Goal: Navigation & Orientation: Find specific page/section

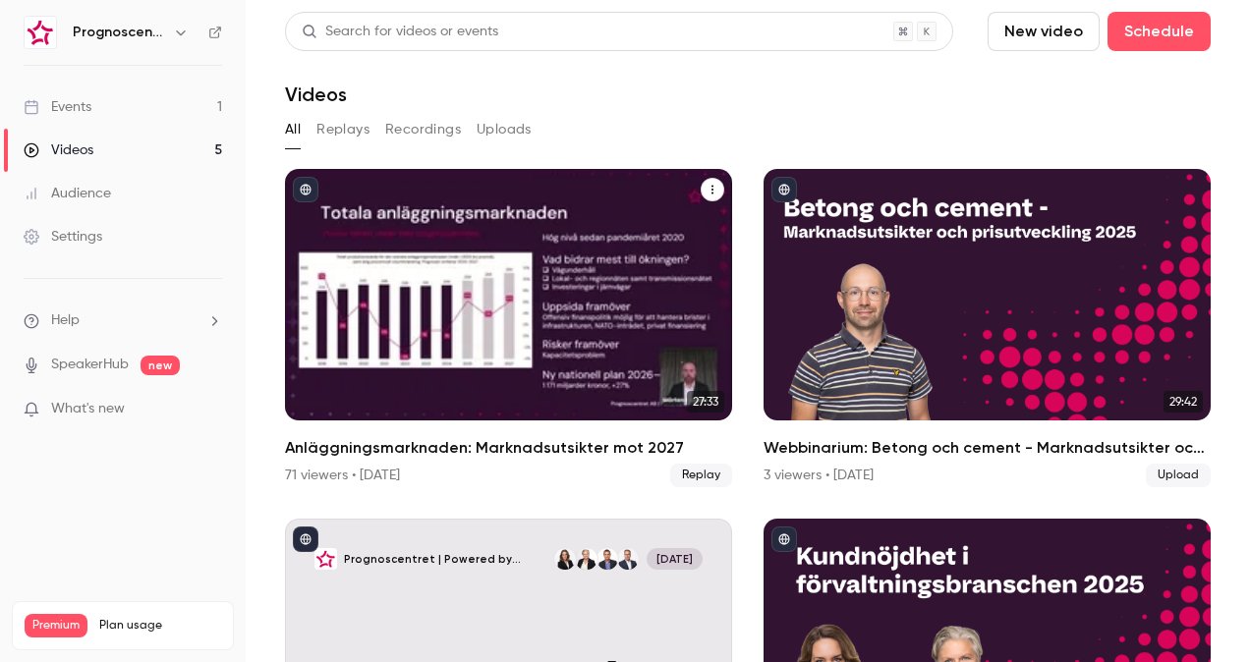
click at [407, 444] on h2 "Anläggningsmarknaden: Marknadsutsikter mot 2027" at bounding box center [508, 448] width 447 height 24
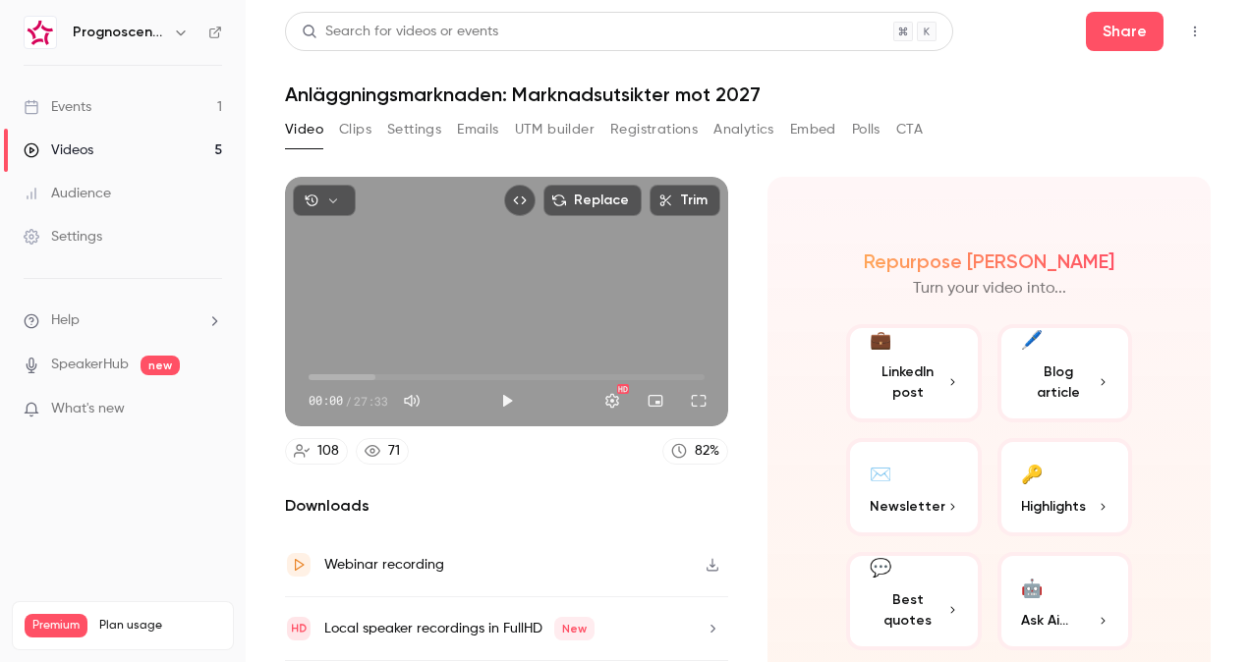
scroll to position [56, 0]
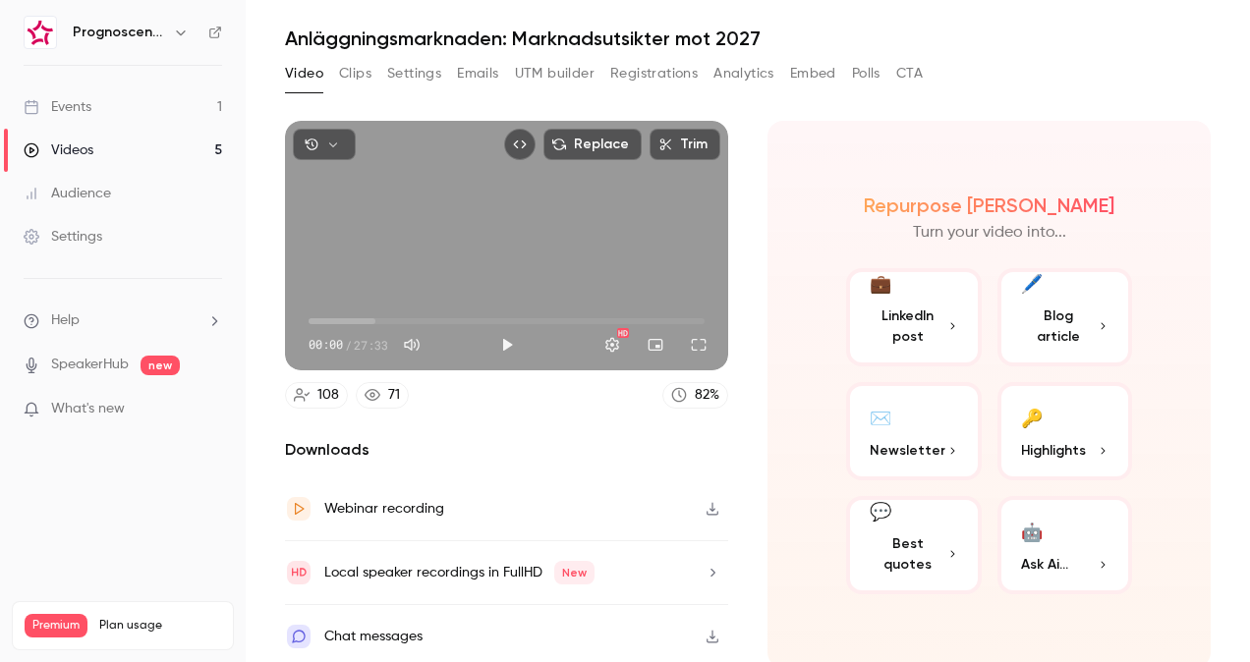
click at [749, 79] on button "Analytics" at bounding box center [743, 73] width 61 height 31
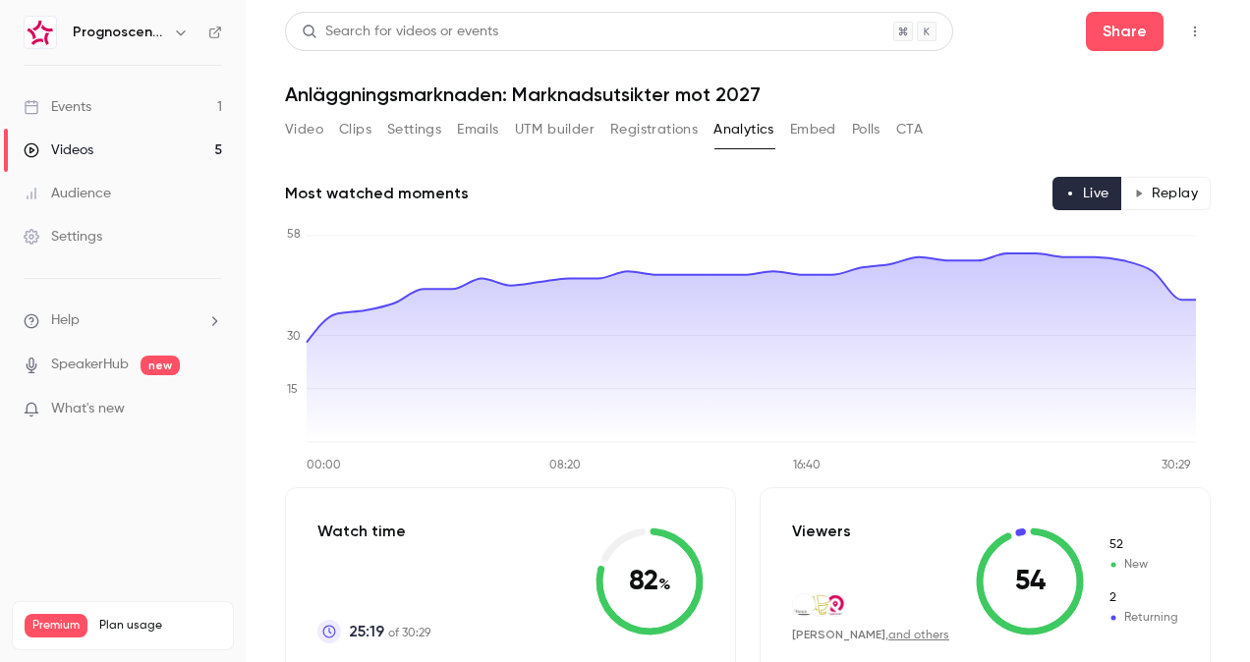
click at [637, 128] on button "Registrations" at bounding box center [653, 129] width 87 height 31
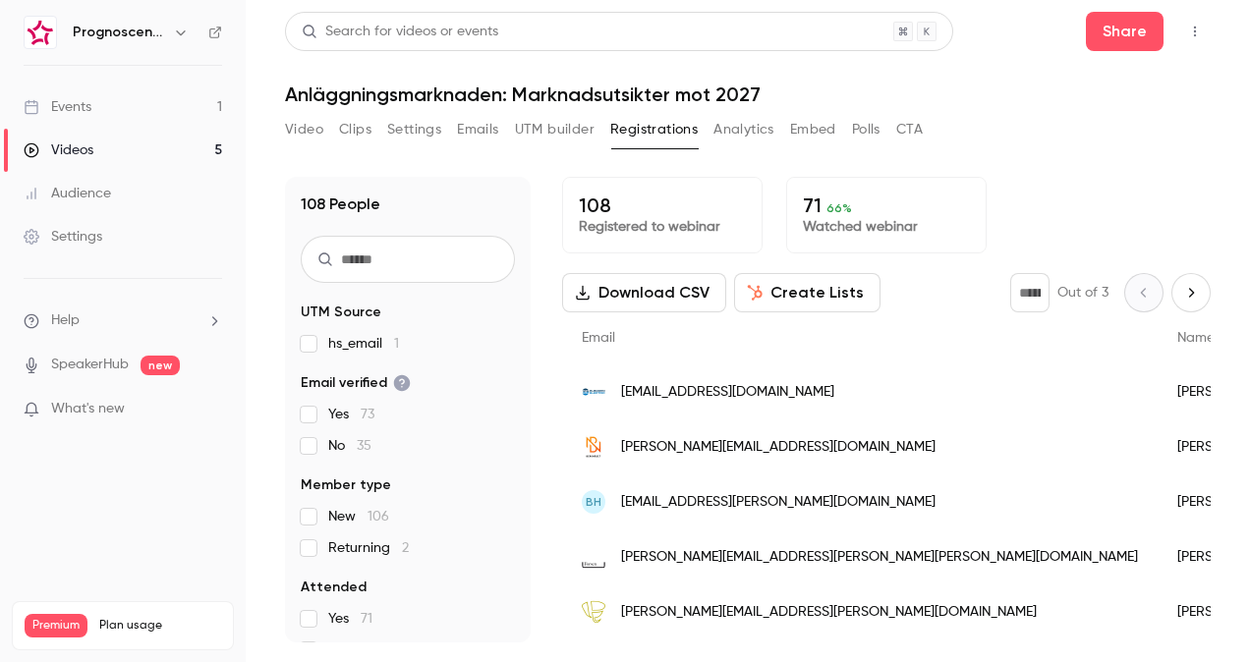
click at [184, 24] on button "button" at bounding box center [181, 33] width 24 height 24
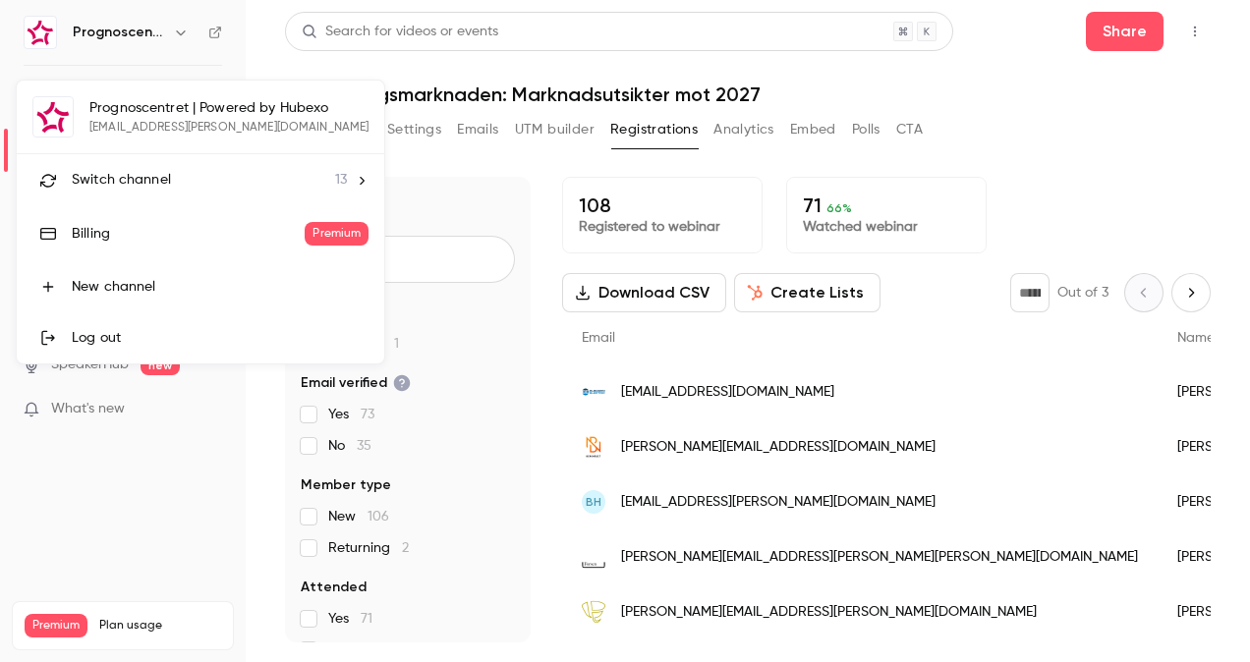
click at [335, 181] on span "13" at bounding box center [341, 180] width 12 height 21
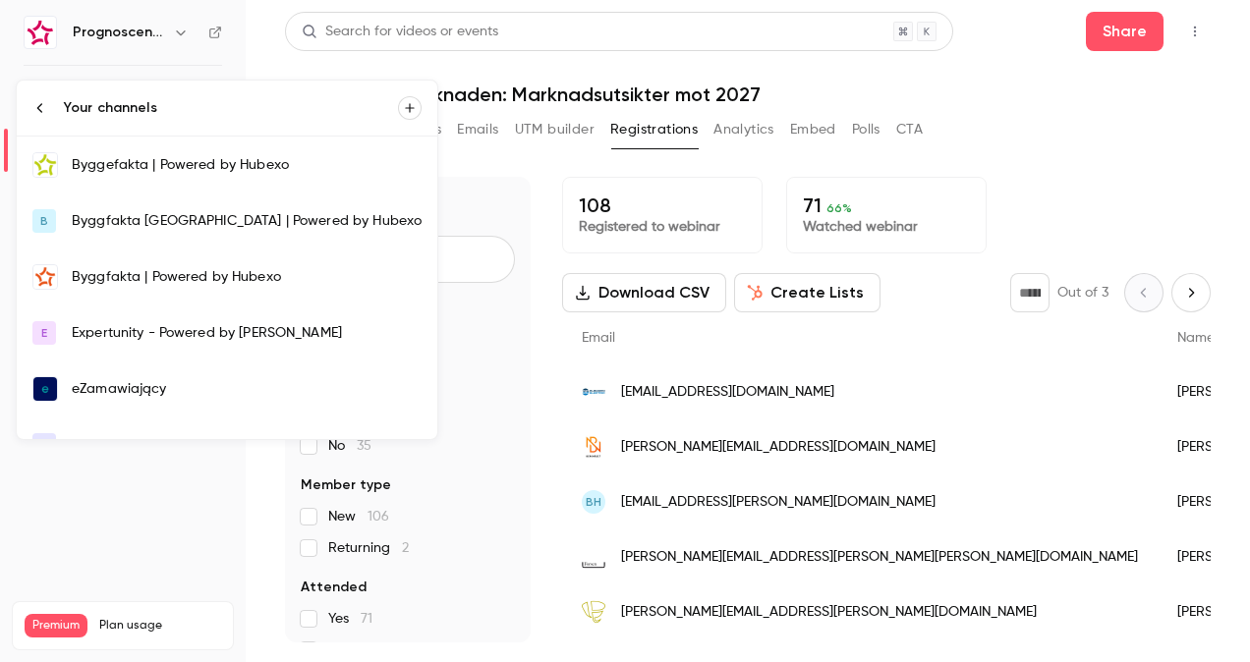
click at [200, 275] on div "Byggfakta | Powered by Hubexo" at bounding box center [247, 277] width 350 height 20
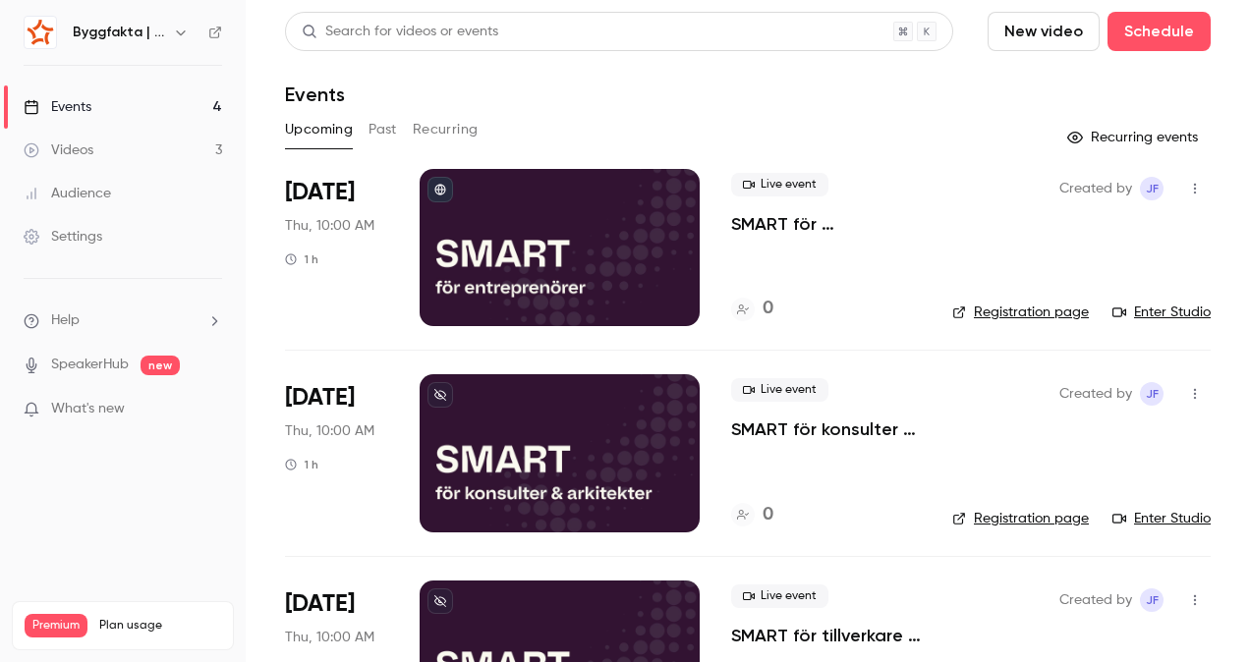
click at [390, 128] on button "Past" at bounding box center [383, 129] width 28 height 31
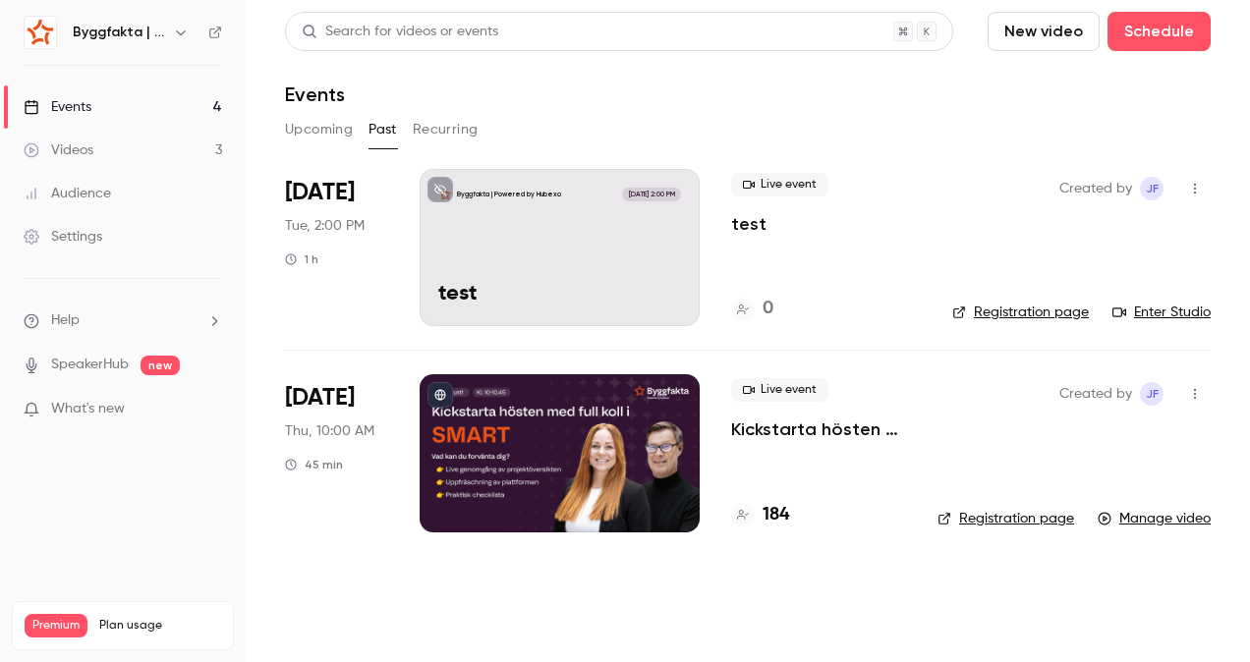
click at [324, 130] on button "Upcoming" at bounding box center [319, 129] width 68 height 31
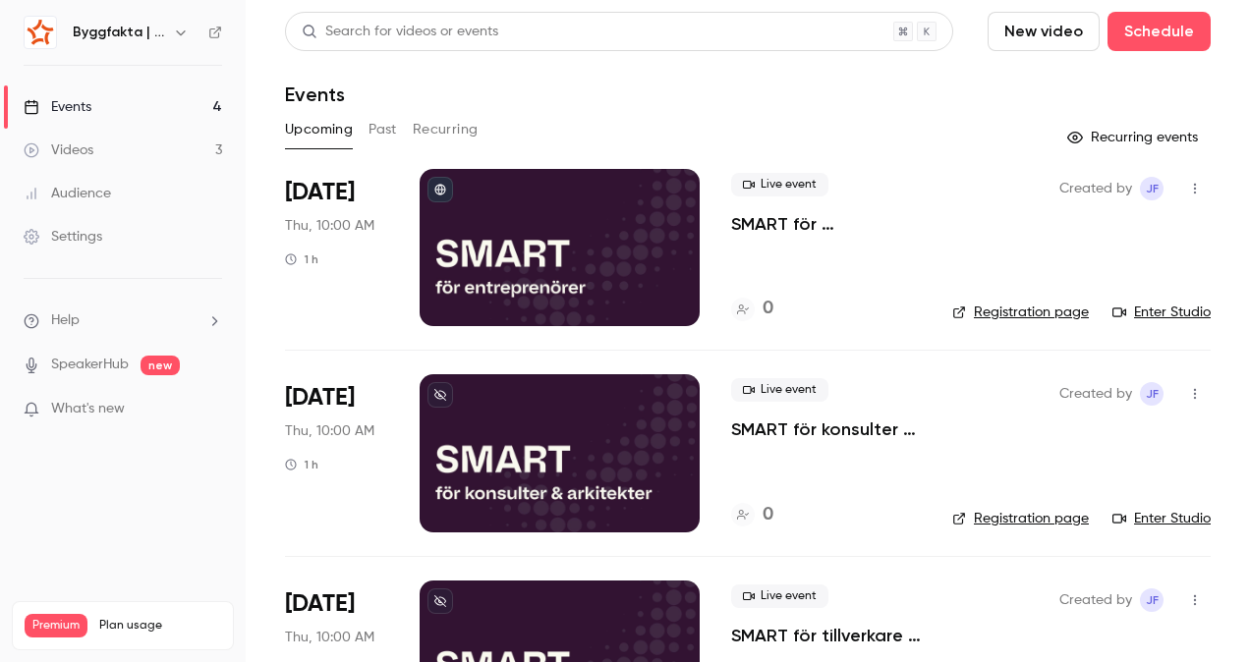
click at [182, 28] on icon "button" at bounding box center [181, 33] width 16 height 16
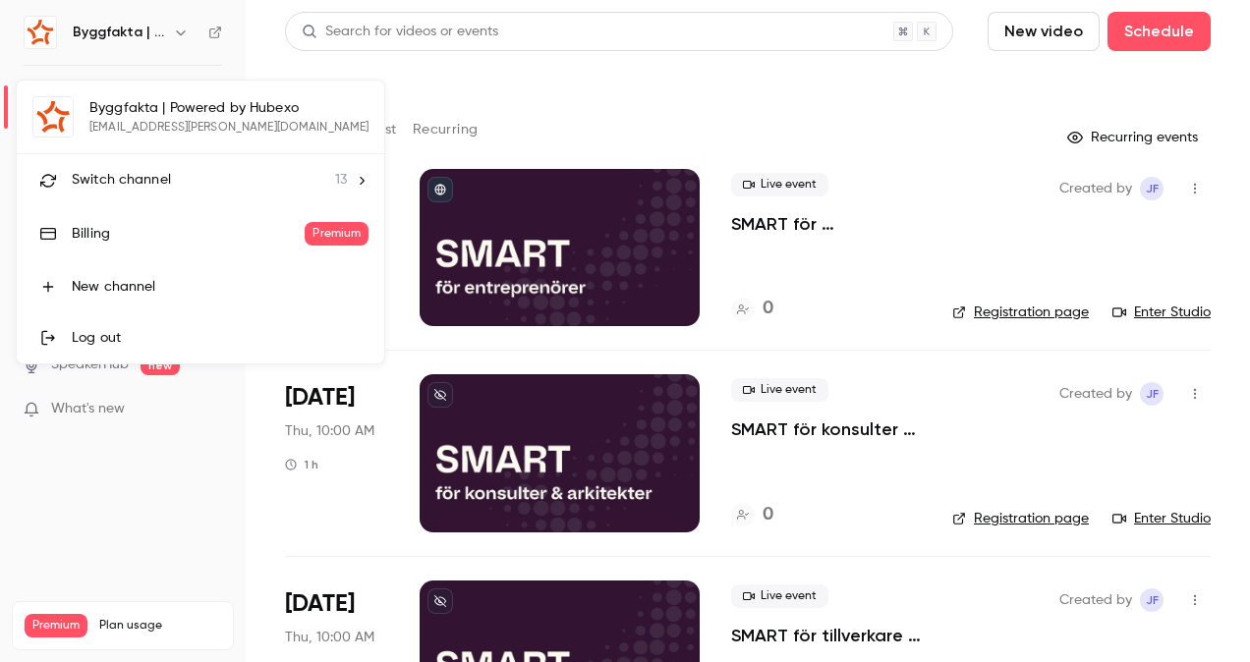
click at [335, 177] on span "13" at bounding box center [341, 180] width 12 height 21
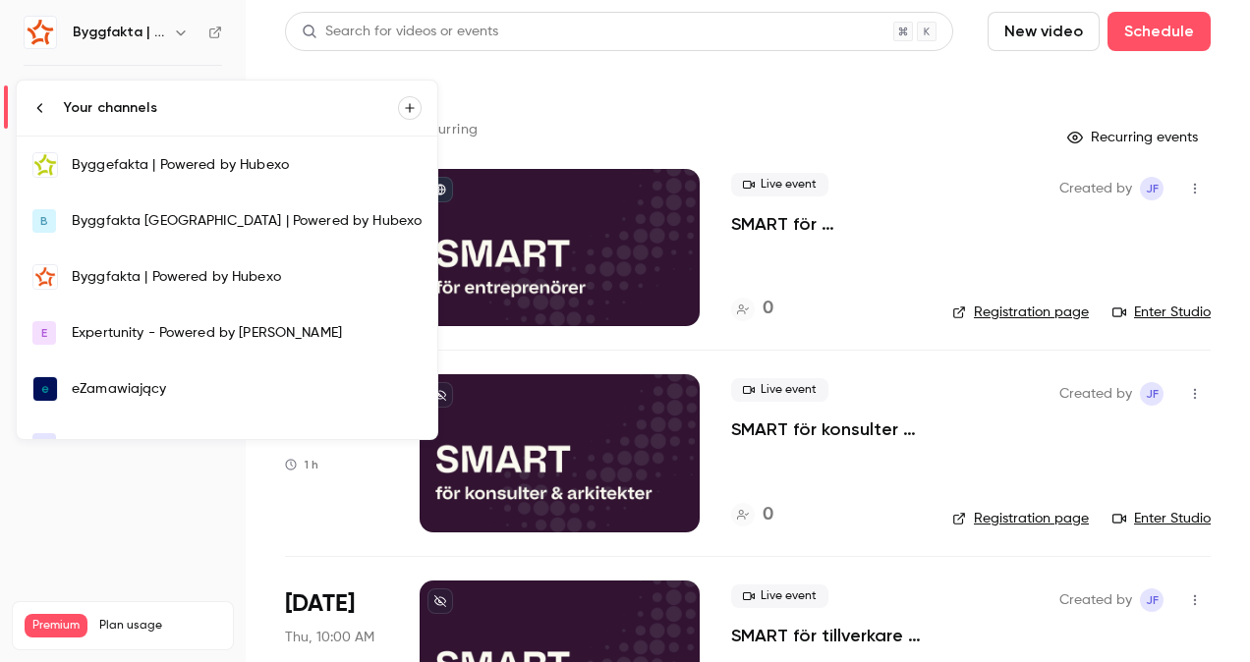
click at [242, 221] on div "Byggfakta Norge | Powered by Hubexo" at bounding box center [247, 221] width 350 height 20
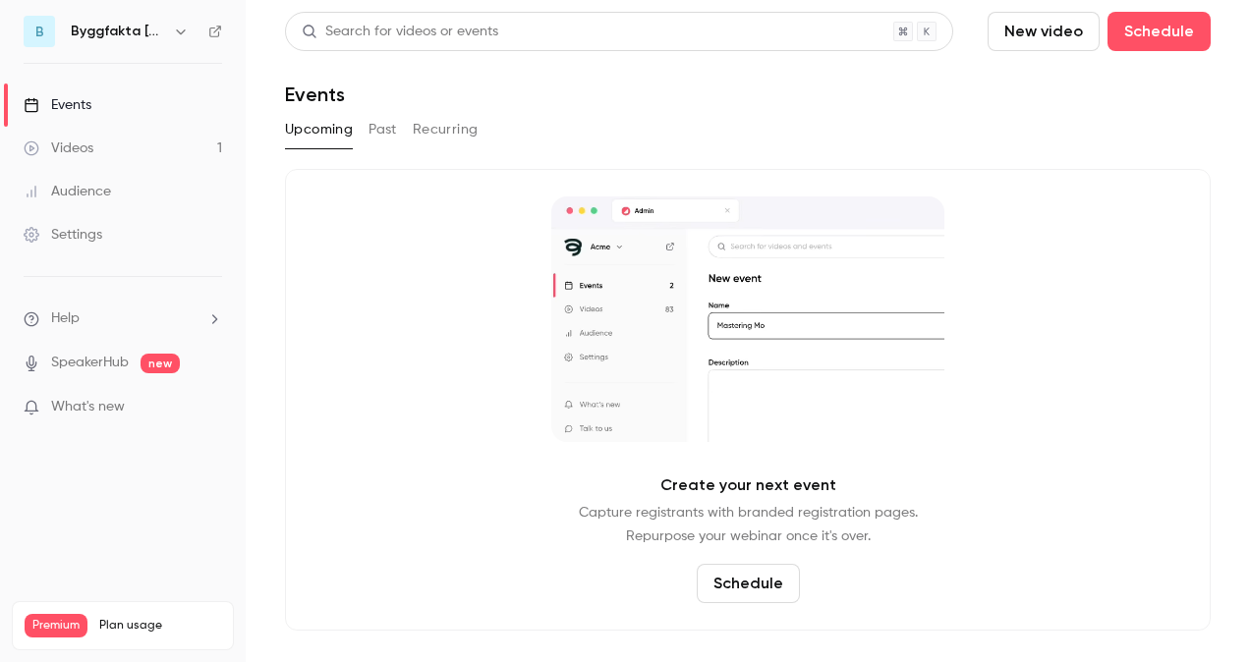
click at [377, 127] on button "Past" at bounding box center [383, 129] width 28 height 31
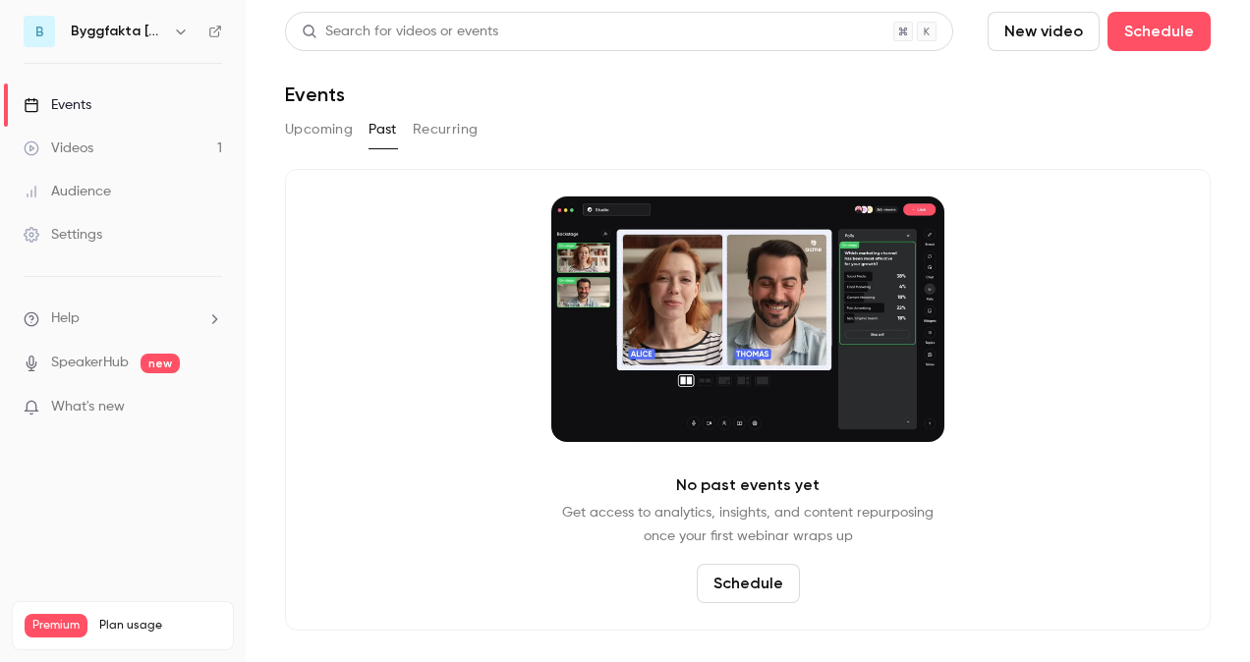
click at [181, 33] on icon "button" at bounding box center [180, 31] width 9 height 5
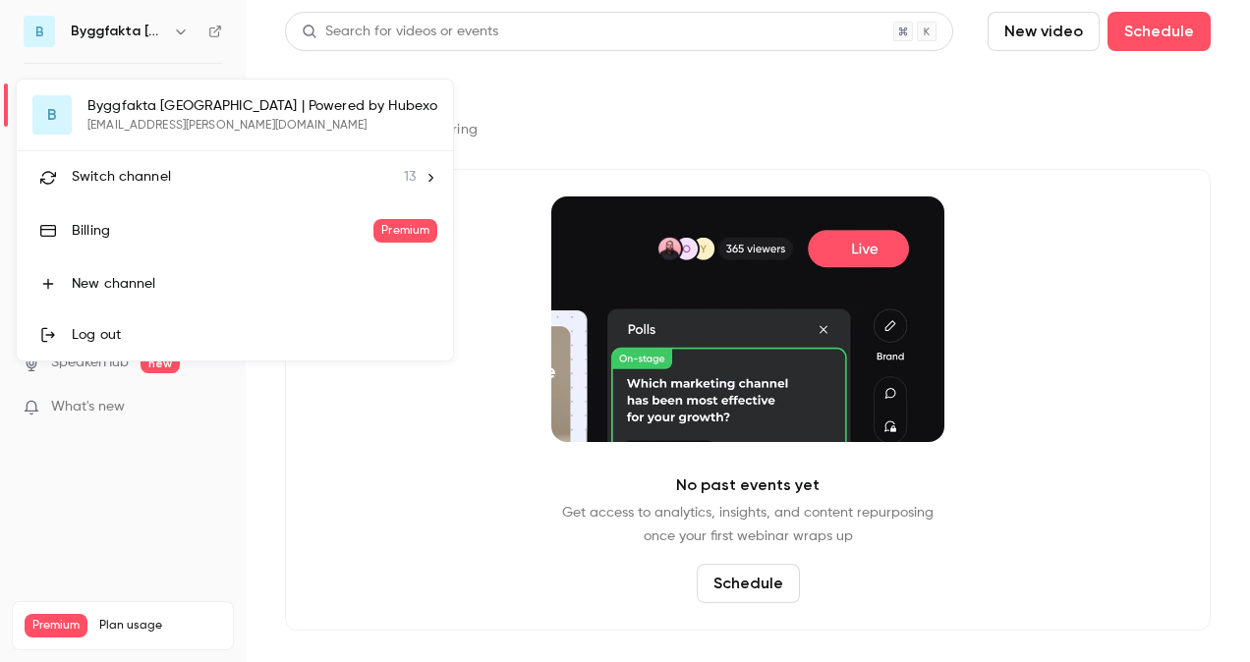
click at [283, 168] on div "Switch channel 13" at bounding box center [244, 177] width 344 height 21
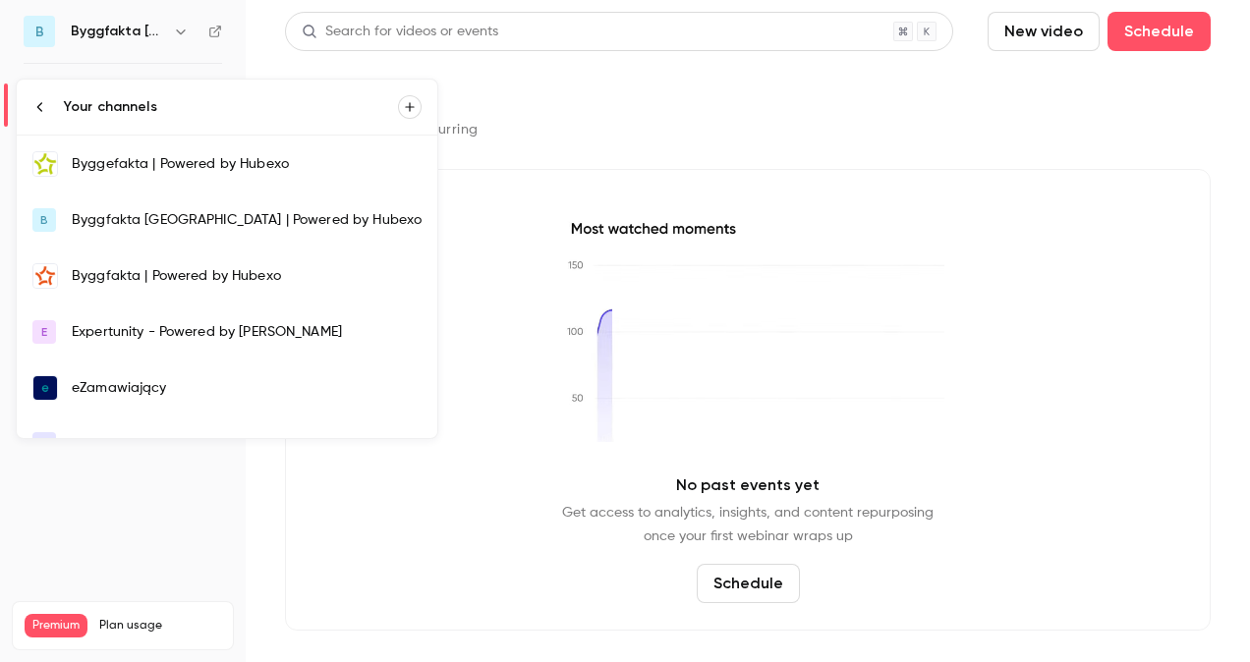
click at [157, 166] on div "Byggefakta | Powered by Hubexo" at bounding box center [247, 164] width 350 height 20
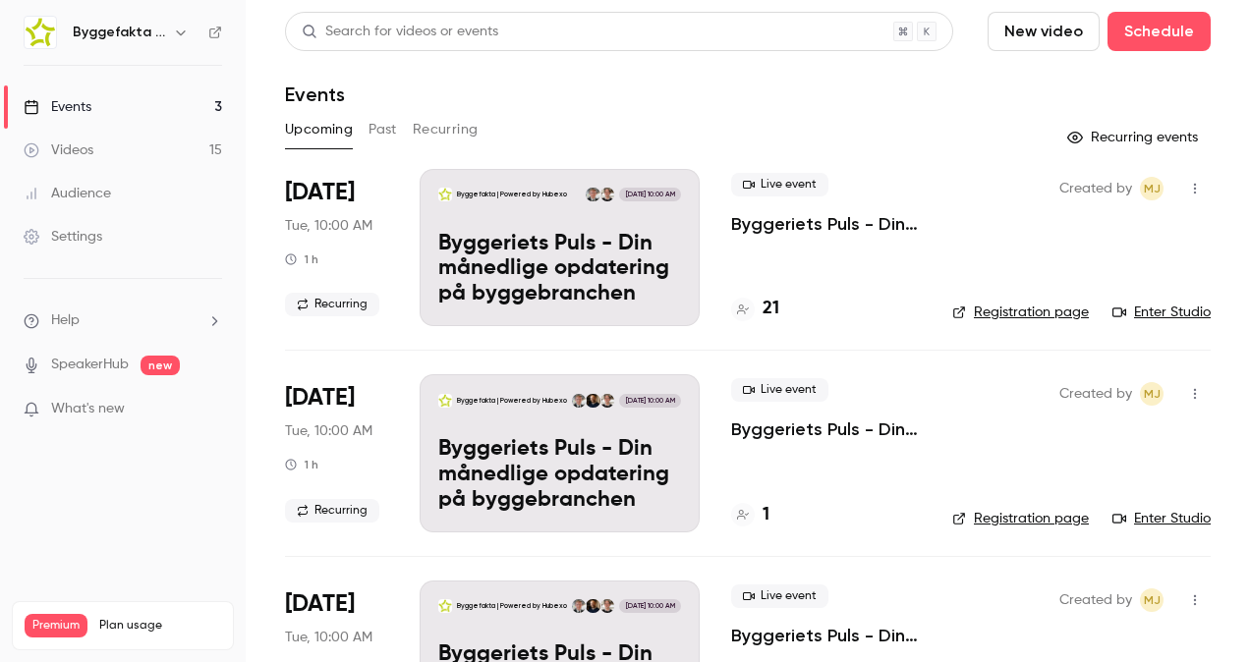
click at [381, 125] on button "Past" at bounding box center [383, 129] width 28 height 31
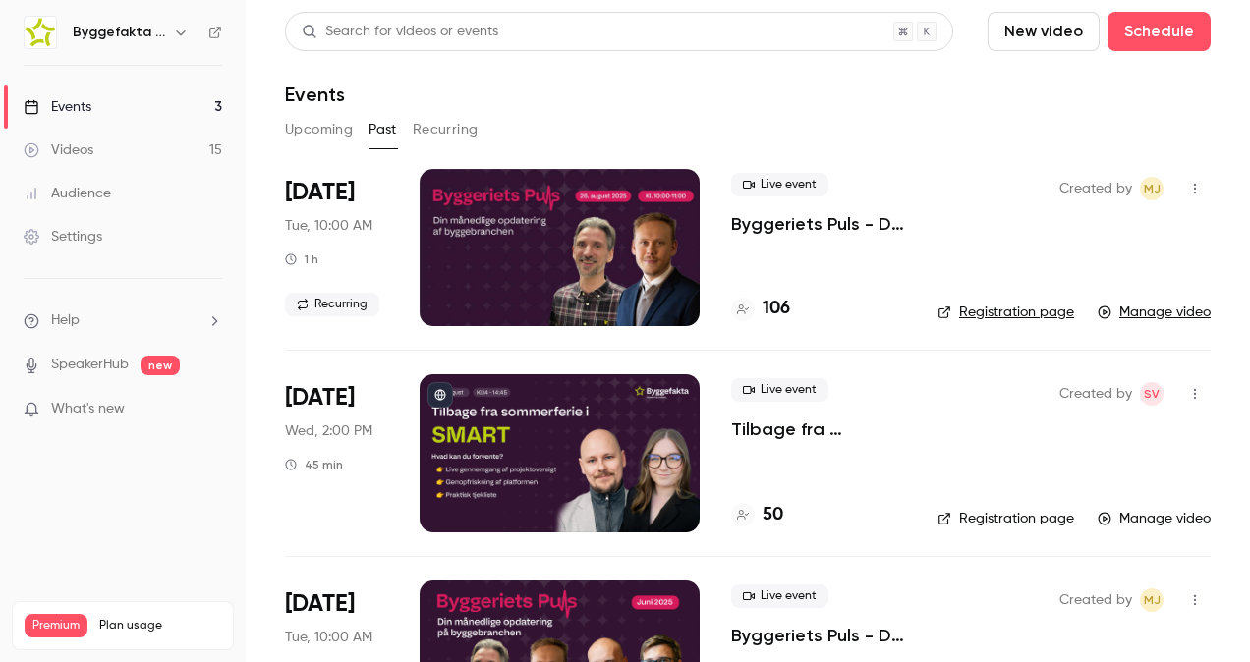
click at [181, 31] on icon "button" at bounding box center [181, 33] width 16 height 16
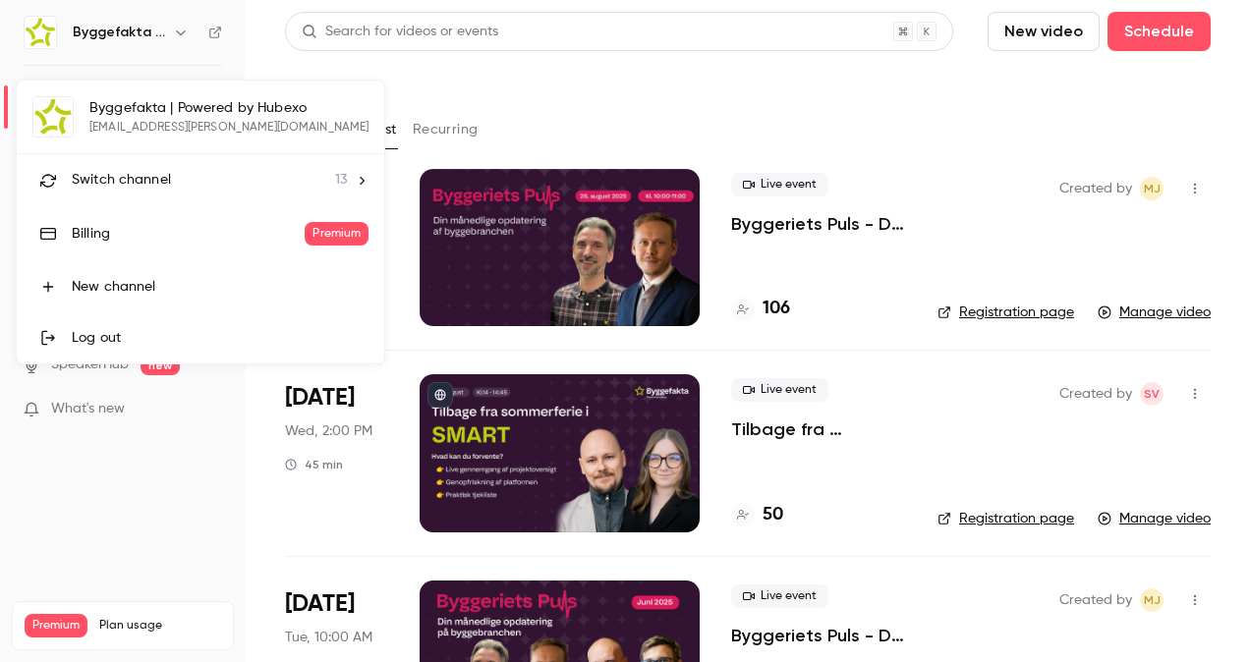
click at [335, 177] on span "13" at bounding box center [341, 180] width 12 height 21
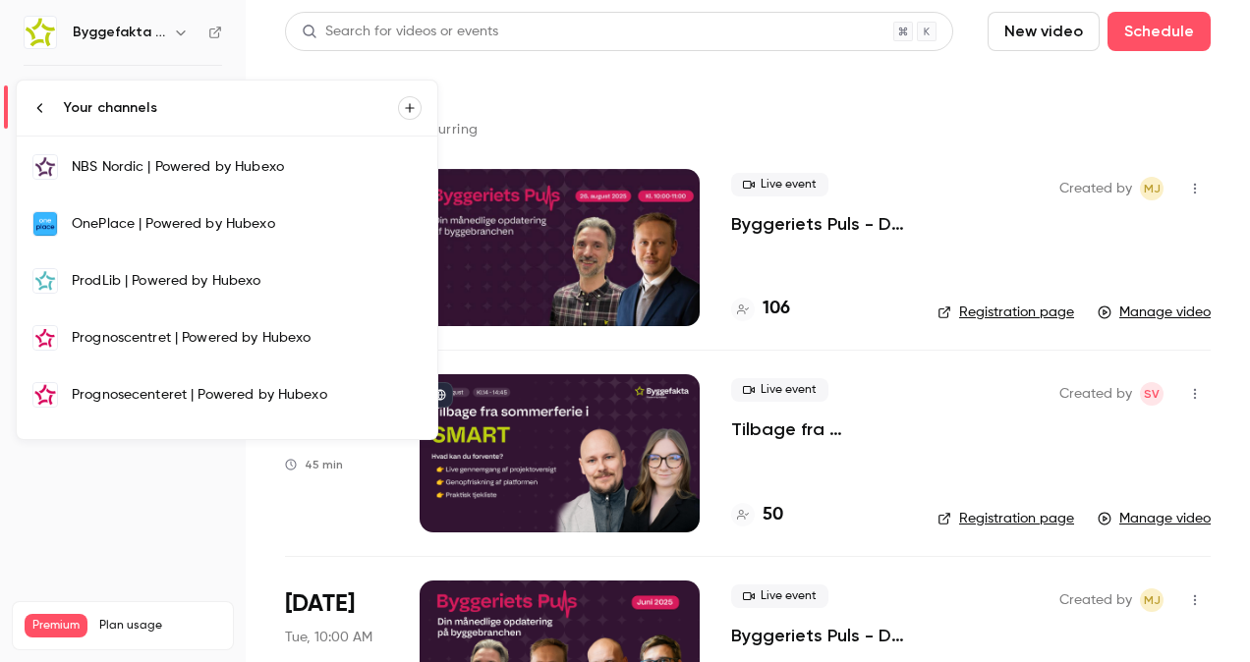
scroll to position [425, 0]
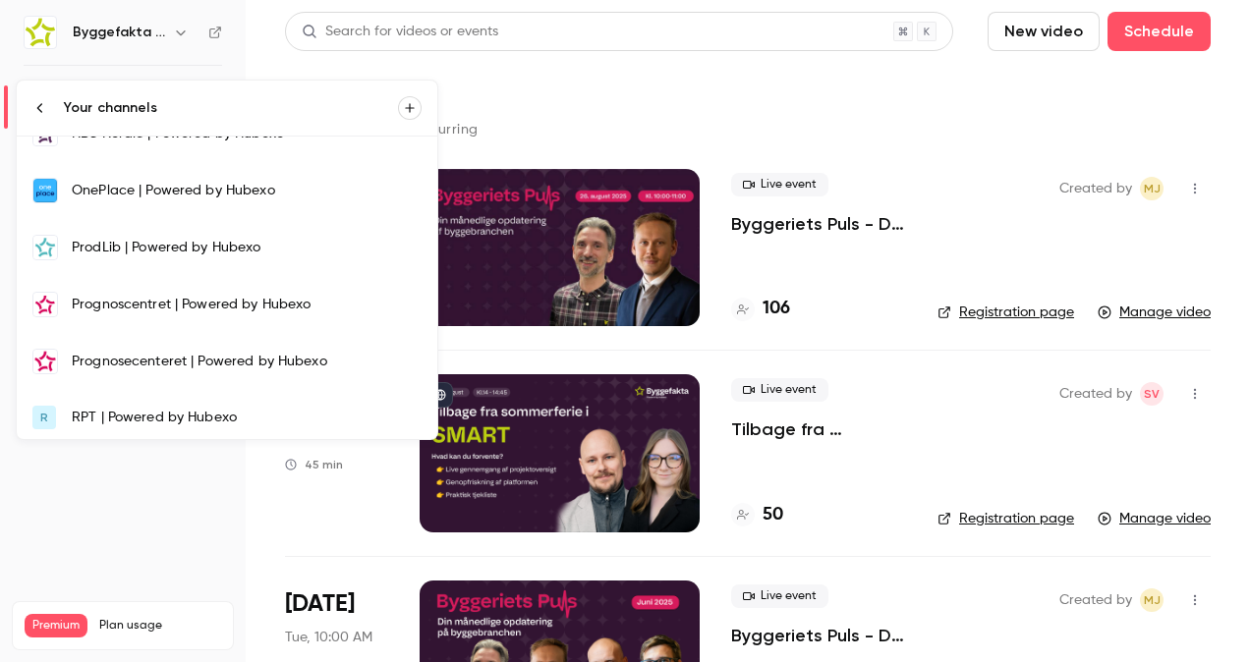
click at [237, 305] on div "Prognoscentret | Powered by Hubexo" at bounding box center [247, 305] width 350 height 20
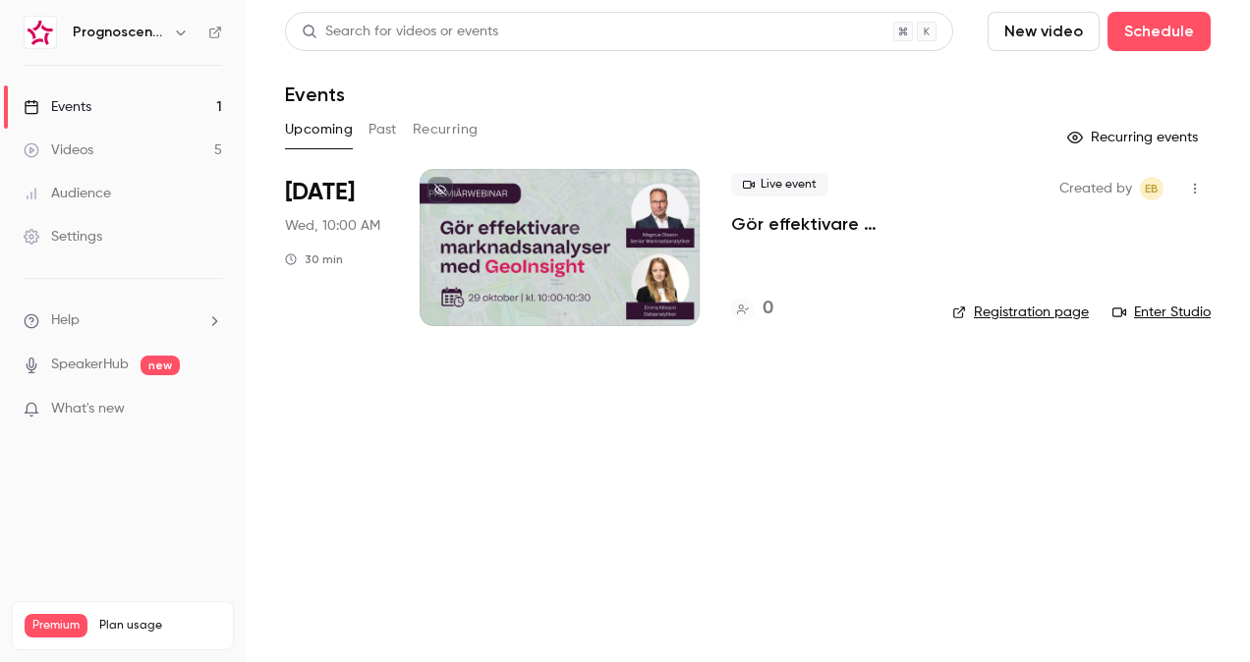
click at [380, 130] on button "Past" at bounding box center [383, 129] width 28 height 31
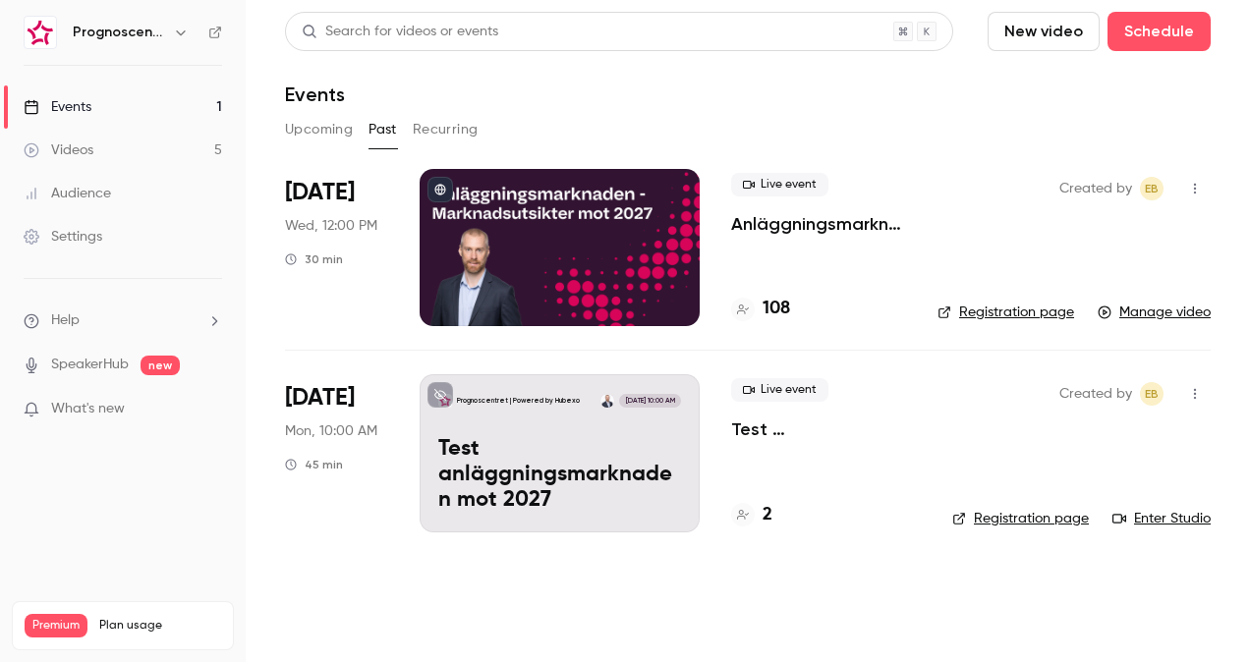
click at [301, 138] on button "Upcoming" at bounding box center [319, 129] width 68 height 31
